Goal: Information Seeking & Learning: Learn about a topic

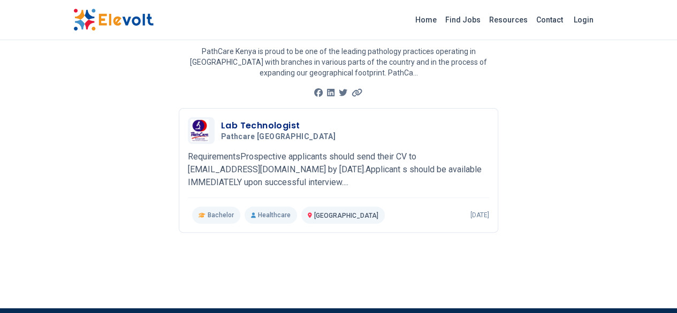
scroll to position [85, 0]
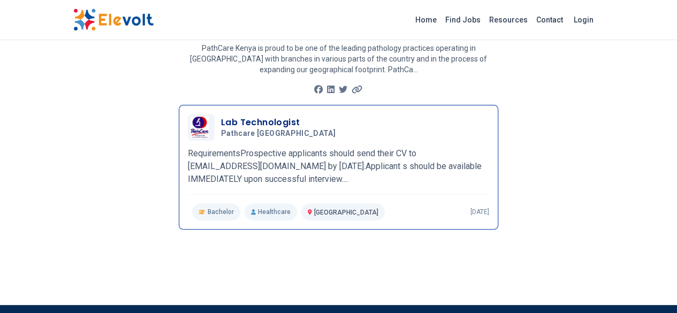
click at [382, 147] on p "RequirementsProspective applicants should send their CV to [EMAIL_ADDRESS][DOMA…" at bounding box center [338, 166] width 301 height 39
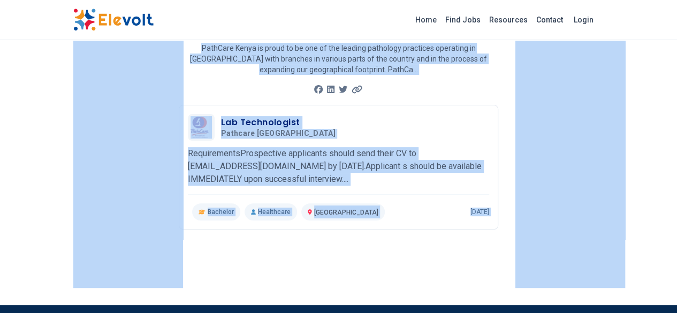
drag, startPoint x: 669, startPoint y: 35, endPoint x: 685, endPoint y: -22, distance: 58.8
click at [677, 0] on html "Home Find Jobs Resources Contact Login Go Back Pathcare [GEOGRAPHIC_DATA] PathC…" at bounding box center [338, 185] width 677 height 541
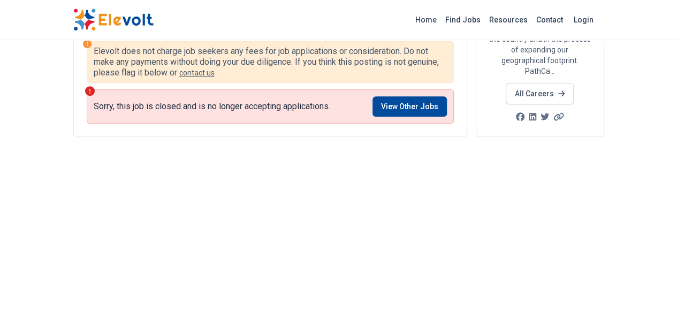
scroll to position [218, 0]
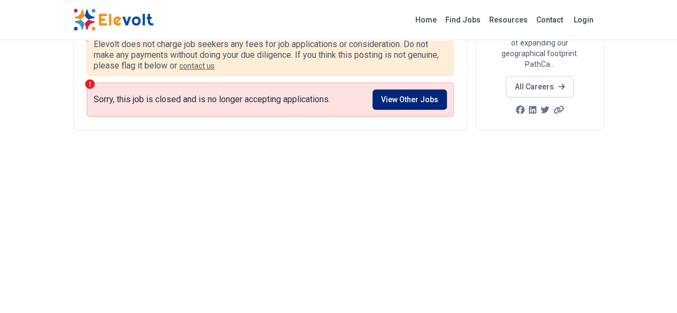
click at [447, 89] on link "View Other Jobs" at bounding box center [410, 99] width 74 height 20
click at [440, 89] on link "View Other Jobs" at bounding box center [410, 99] width 74 height 20
click at [423, 89] on link "View Other Jobs" at bounding box center [410, 99] width 74 height 20
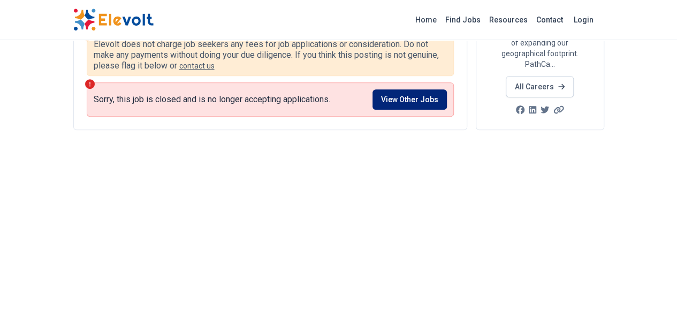
click at [441, 90] on link "View Other Jobs" at bounding box center [410, 99] width 74 height 20
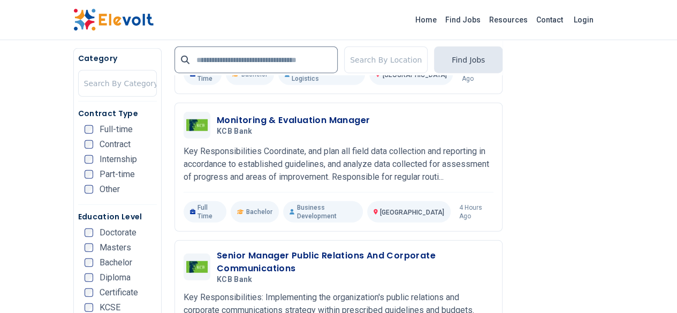
scroll to position [1223, 0]
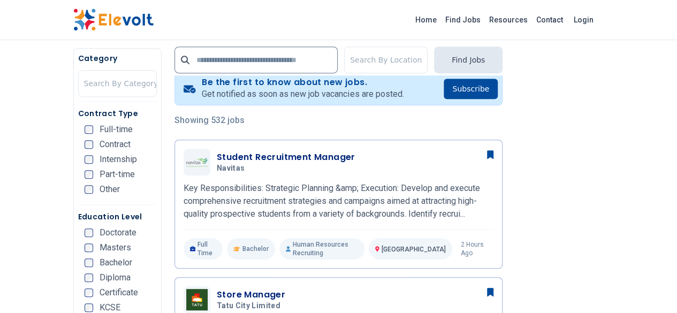
scroll to position [218, 0]
